Goal: Information Seeking & Learning: Understand process/instructions

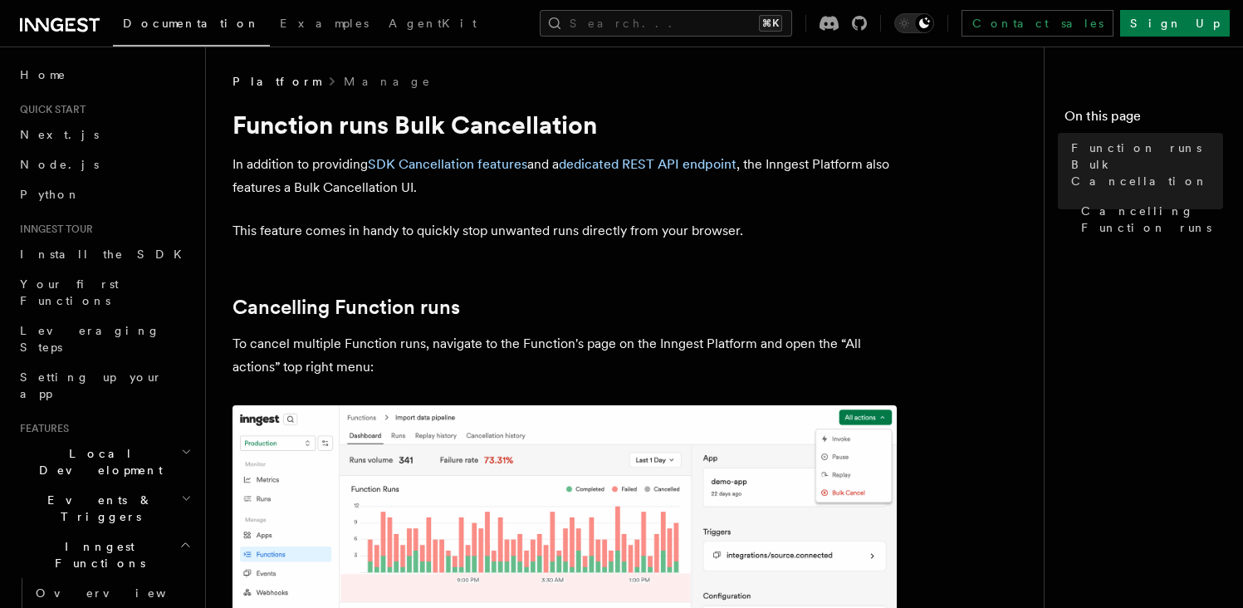
click at [418, 120] on h1 "Function runs Bulk Cancellation" at bounding box center [564, 125] width 664 height 30
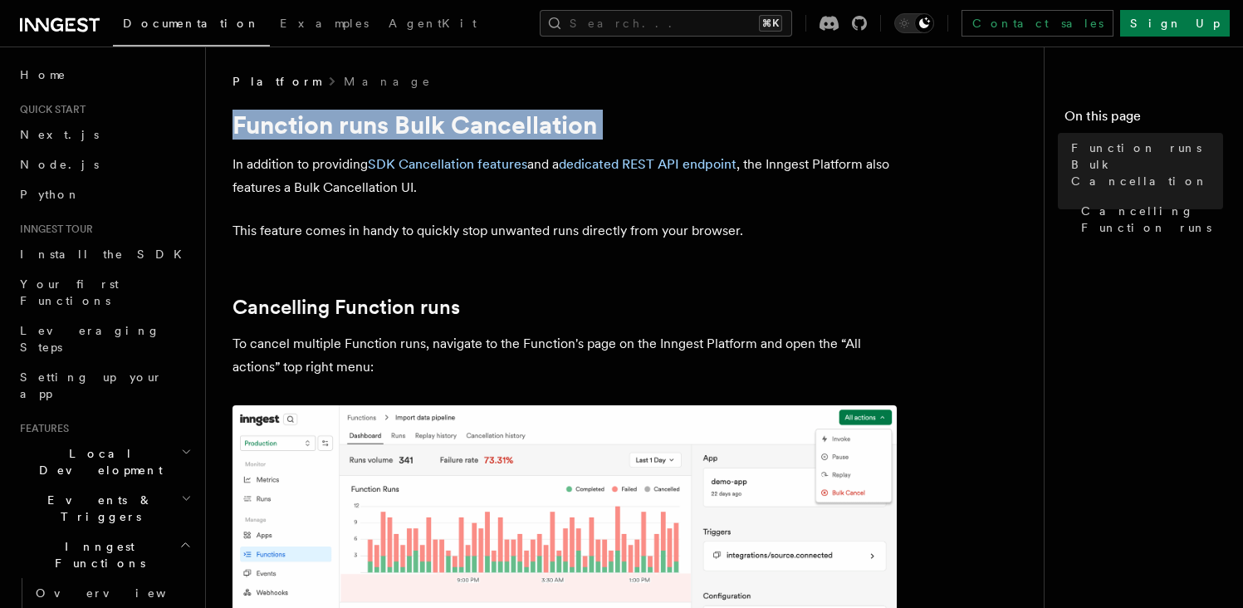
click at [418, 120] on h1 "Function runs Bulk Cancellation" at bounding box center [564, 125] width 664 height 30
copy article "Function runs Bulk Cancellation"
